Goal: Navigation & Orientation: Understand site structure

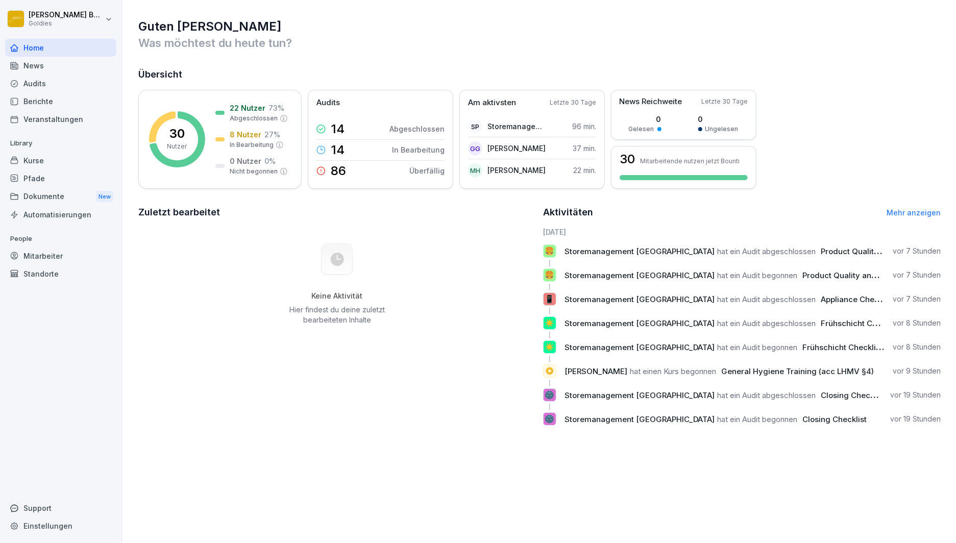
click at [42, 80] on div "Audits" at bounding box center [60, 84] width 111 height 18
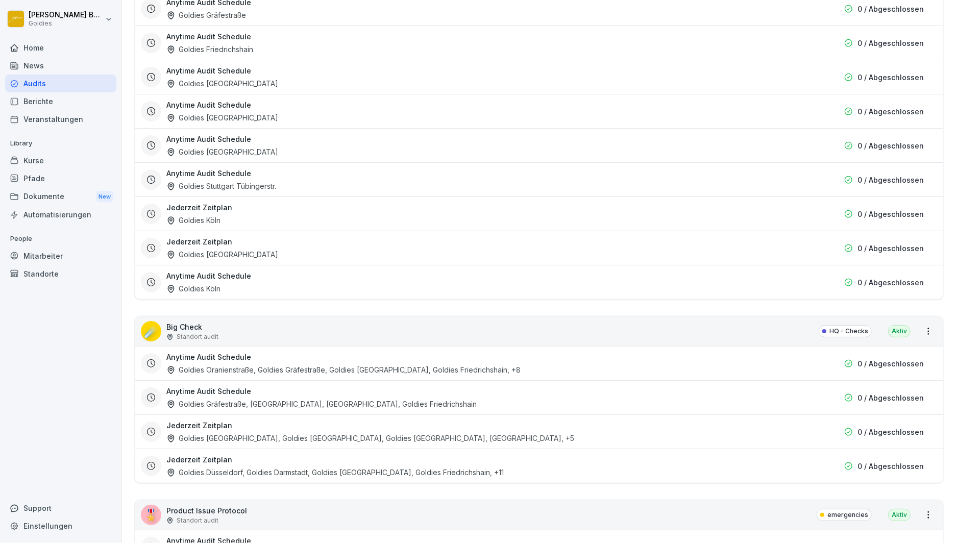
scroll to position [1243, 0]
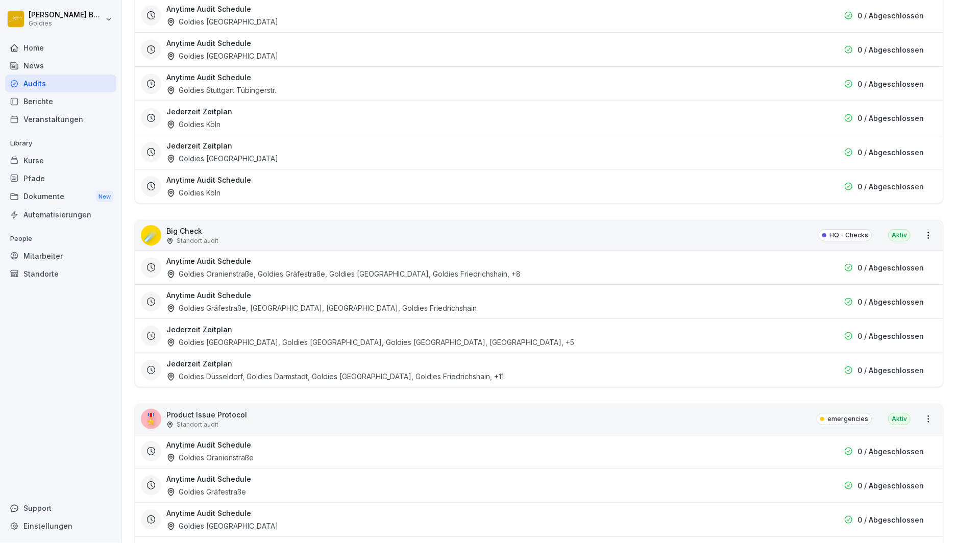
click at [183, 226] on p "Big Check" at bounding box center [192, 231] width 52 height 11
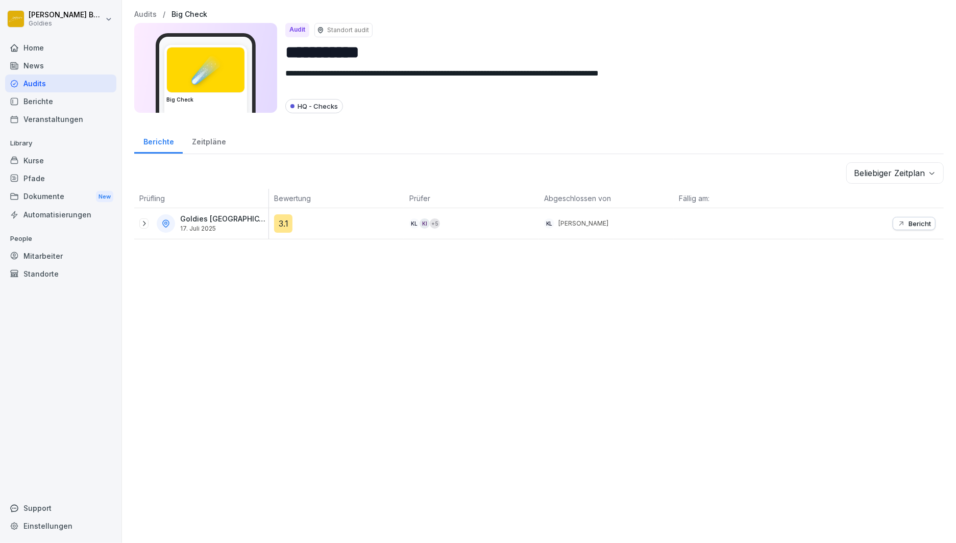
click at [143, 222] on icon at bounding box center [144, 224] width 8 height 8
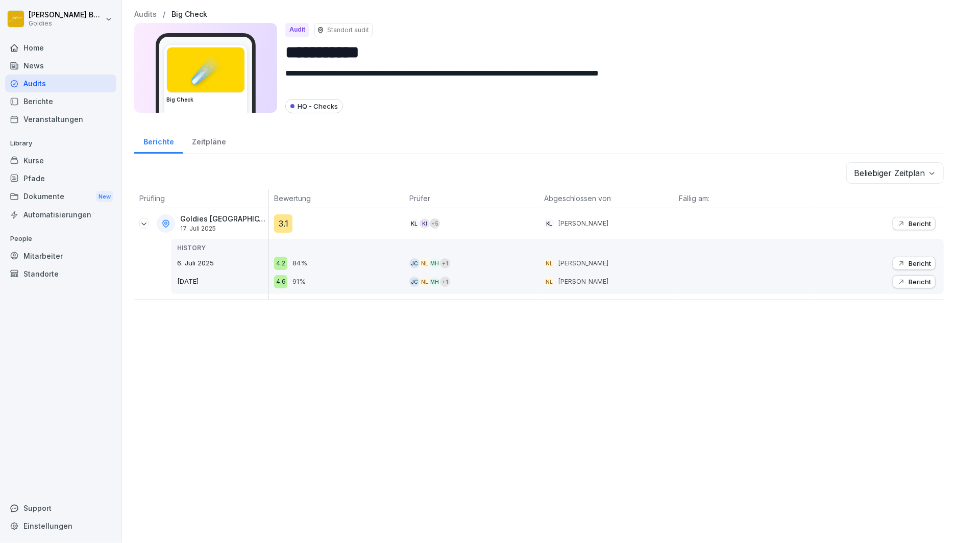
click at [38, 101] on div "Berichte" at bounding box center [60, 101] width 111 height 18
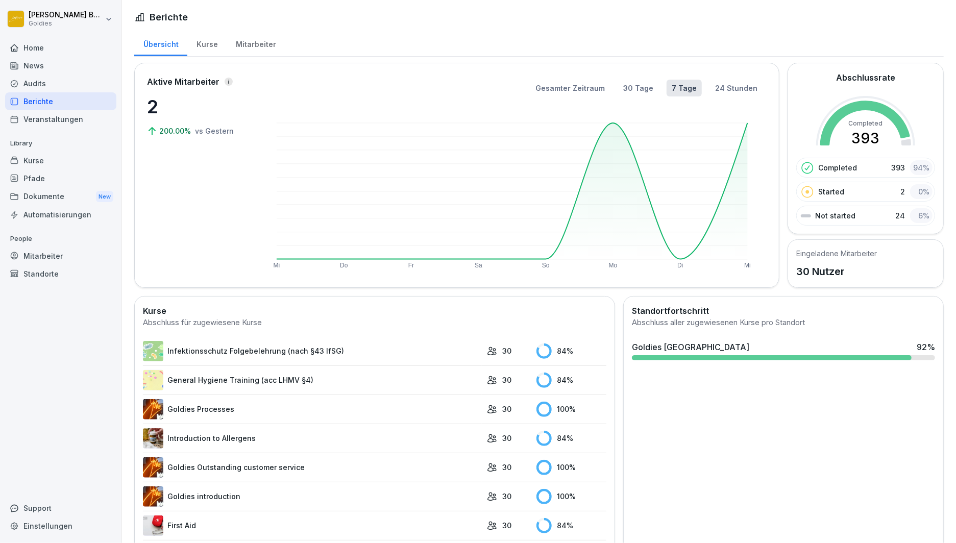
click at [46, 193] on div "Dokumente New" at bounding box center [60, 196] width 111 height 19
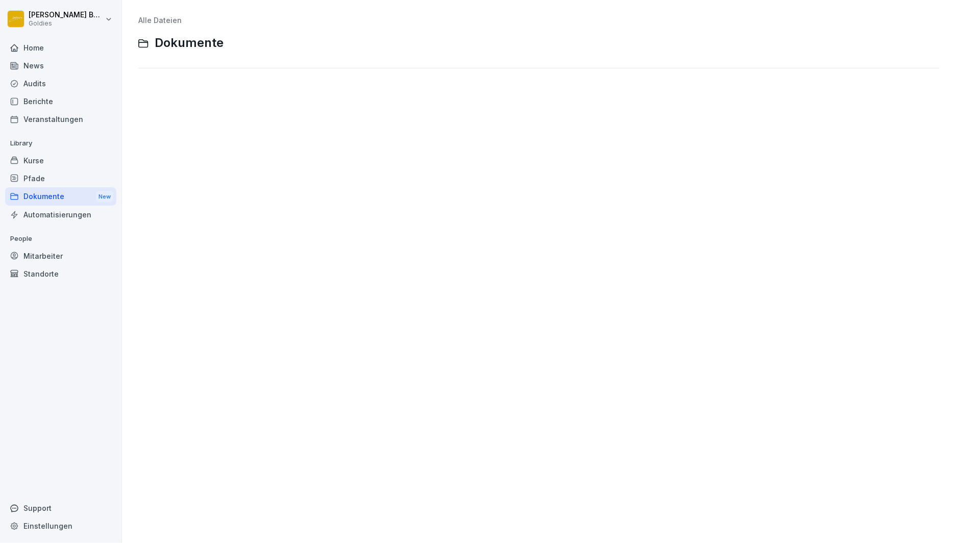
click at [143, 20] on link "Alle Dateien" at bounding box center [159, 20] width 43 height 9
click at [32, 48] on div "Home" at bounding box center [60, 48] width 111 height 18
